Goal: Navigation & Orientation: Find specific page/section

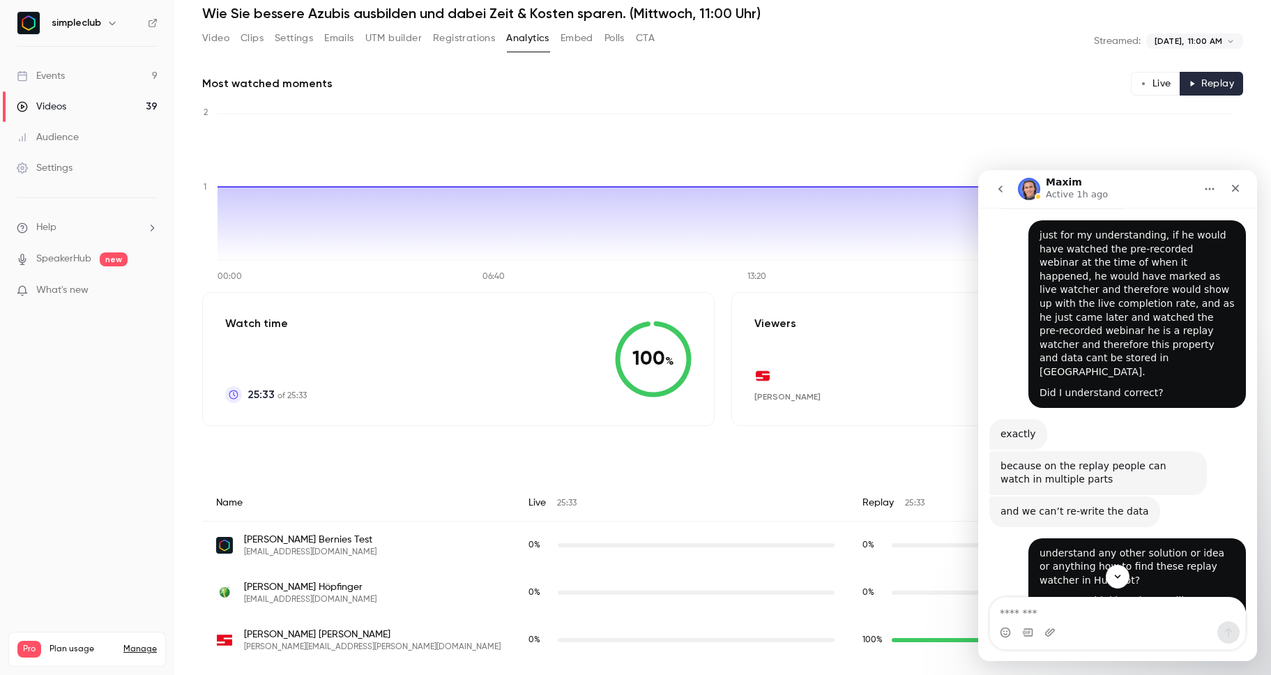
scroll to position [3371, 0]
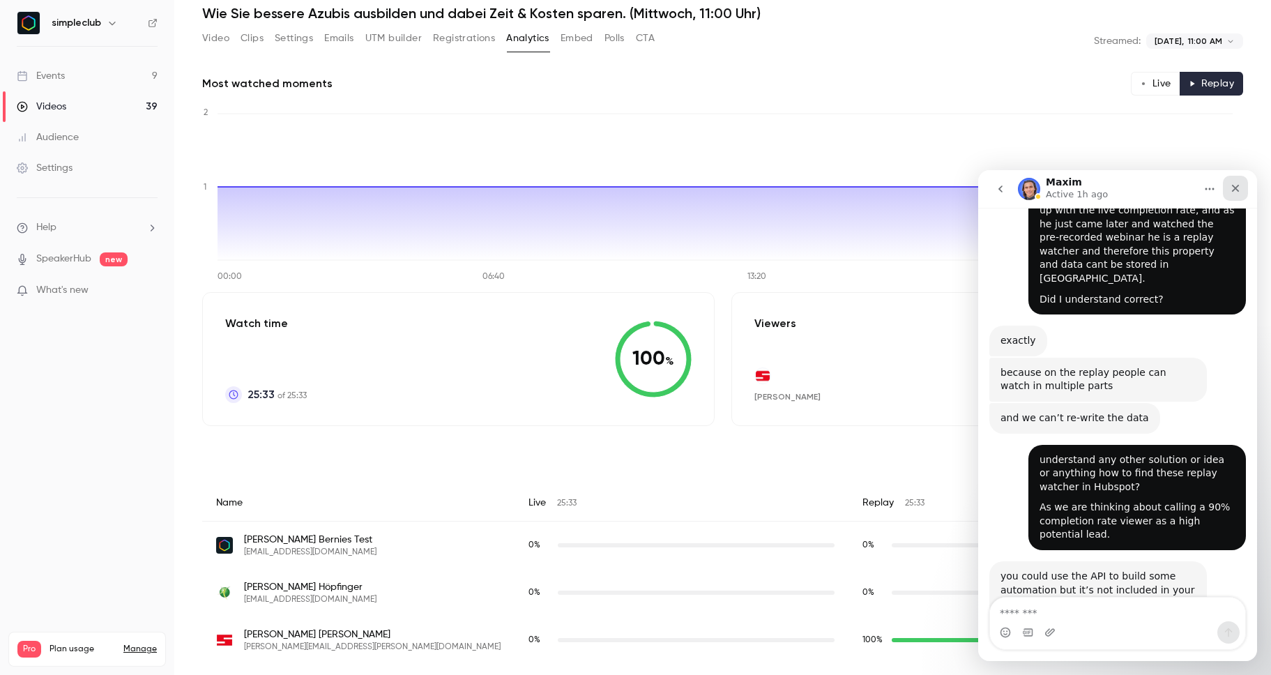
drag, startPoint x: 1241, startPoint y: 193, endPoint x: 2181, endPoint y: 358, distance: 954.5
click at [1241, 193] on icon "Close" at bounding box center [1235, 188] width 11 height 11
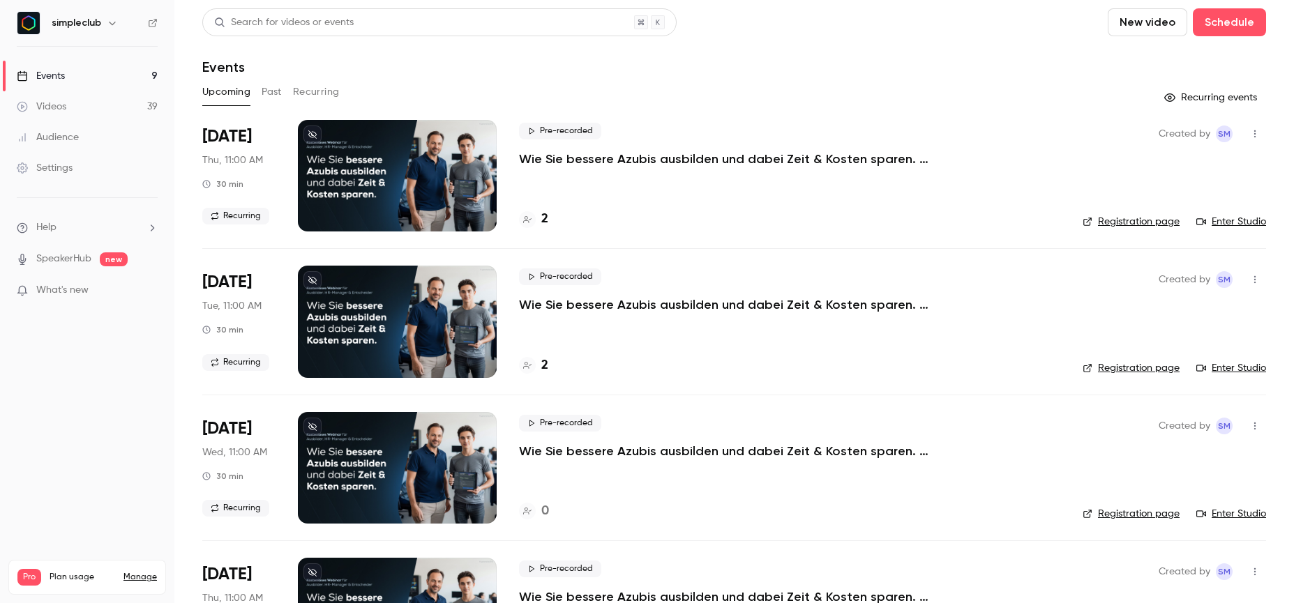
click at [331, 96] on button "Recurring" at bounding box center [316, 92] width 47 height 22
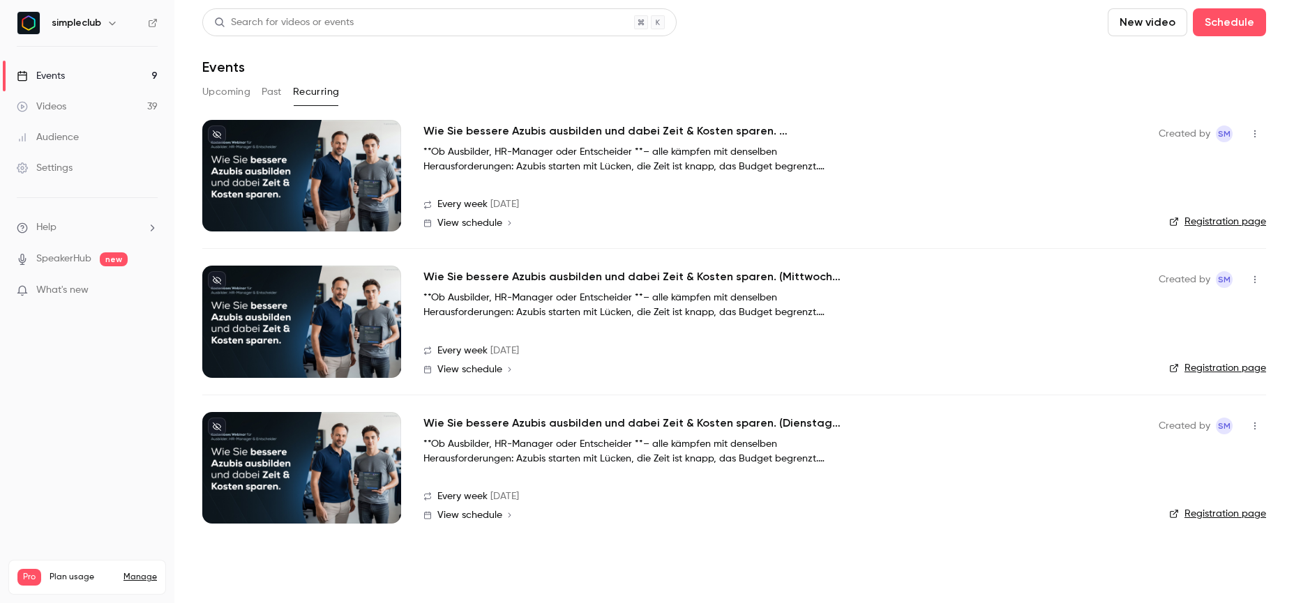
click at [271, 89] on button "Past" at bounding box center [272, 92] width 20 height 22
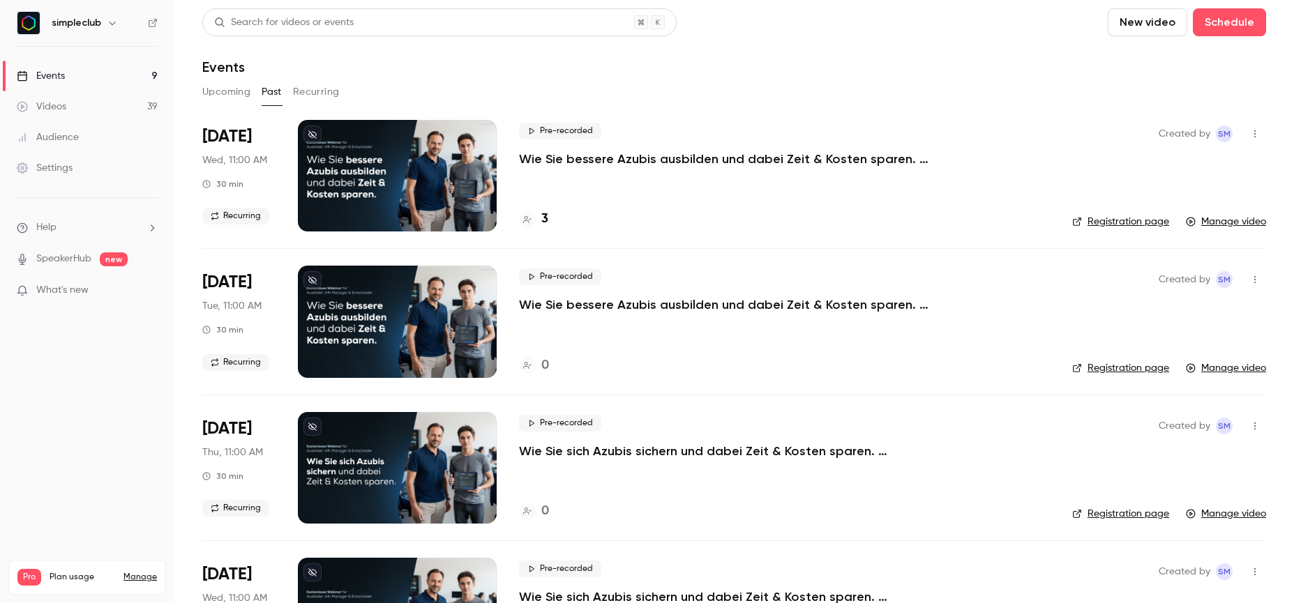
click at [220, 90] on button "Upcoming" at bounding box center [226, 92] width 48 height 22
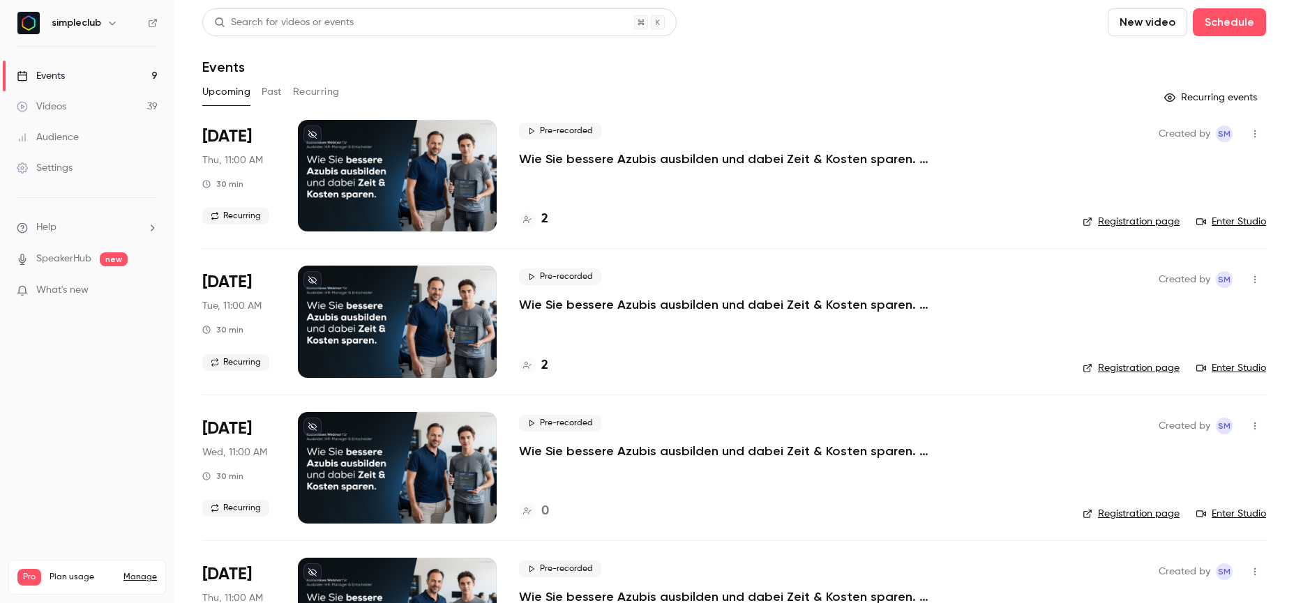
click at [325, 99] on button "Recurring" at bounding box center [316, 92] width 47 height 22
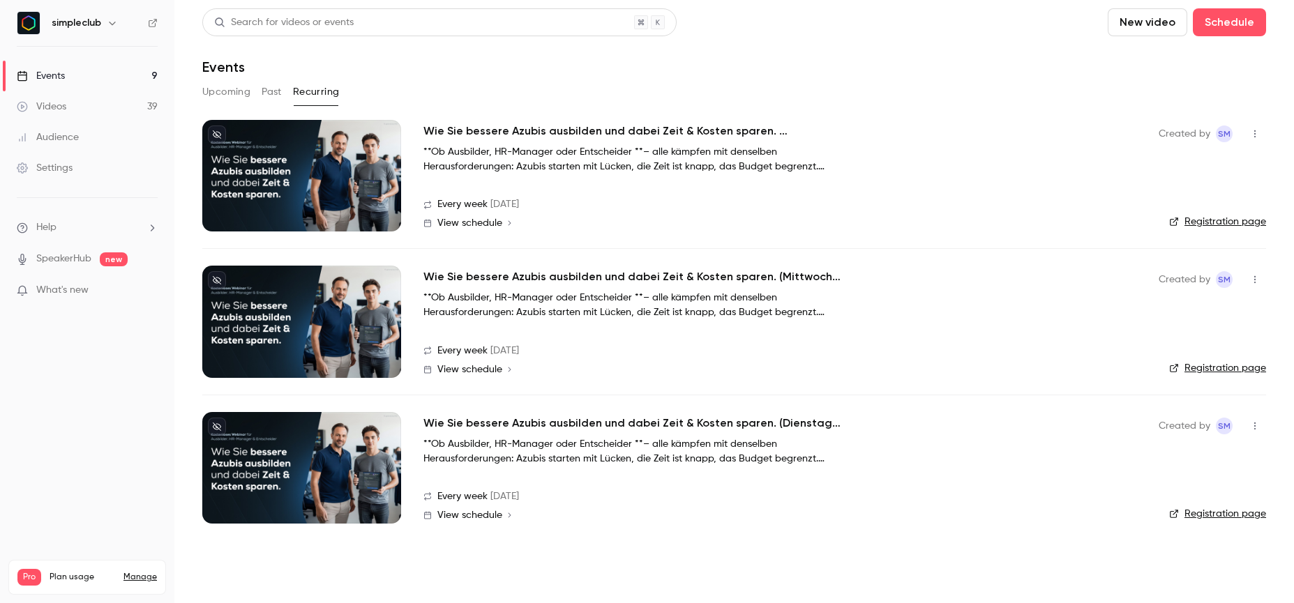
click at [116, 118] on link "Videos 39" at bounding box center [87, 106] width 174 height 31
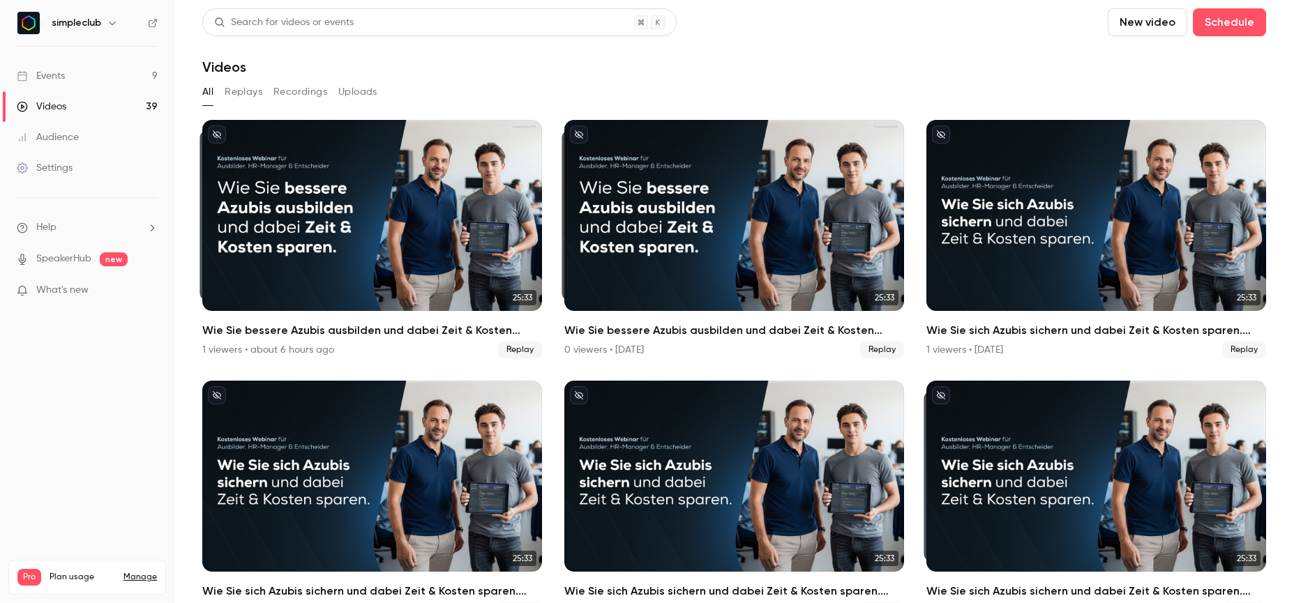
click at [96, 75] on link "Events 9" at bounding box center [87, 76] width 174 height 31
